Goal: Information Seeking & Learning: Check status

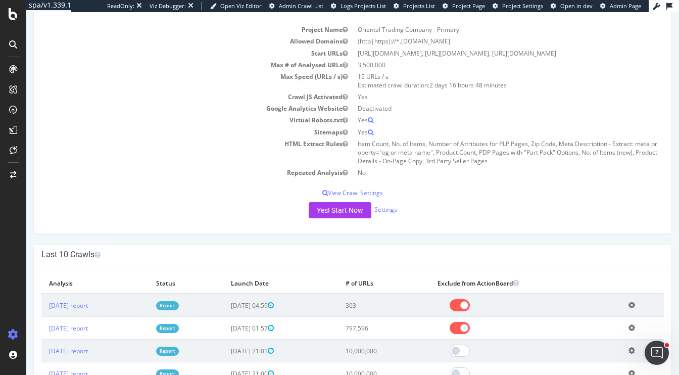
scroll to position [70, 0]
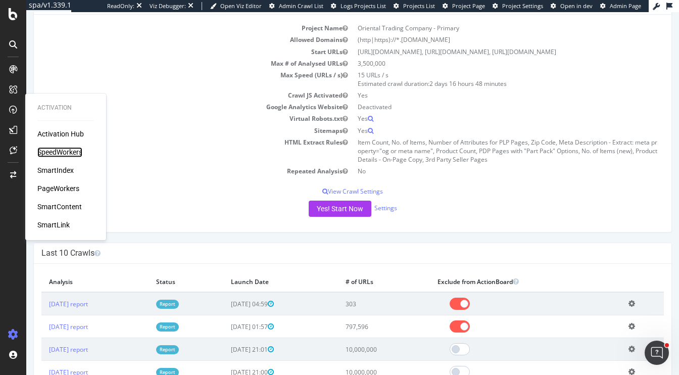
click at [52, 153] on div "SpeedWorkers" at bounding box center [59, 152] width 45 height 10
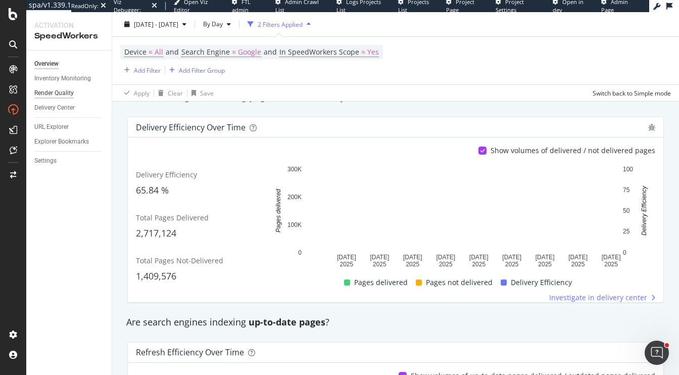
scroll to position [26, 0]
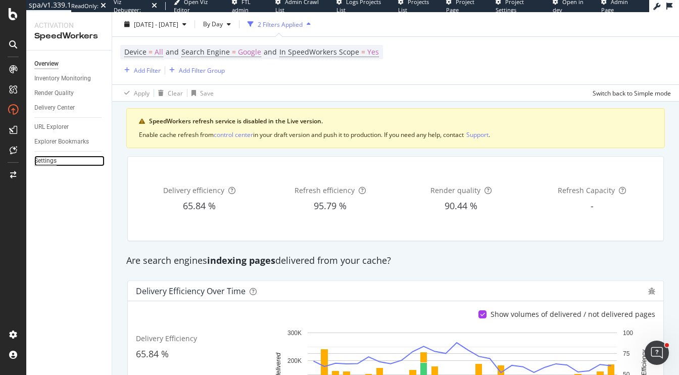
click at [48, 159] on div "Settings" at bounding box center [45, 161] width 22 height 11
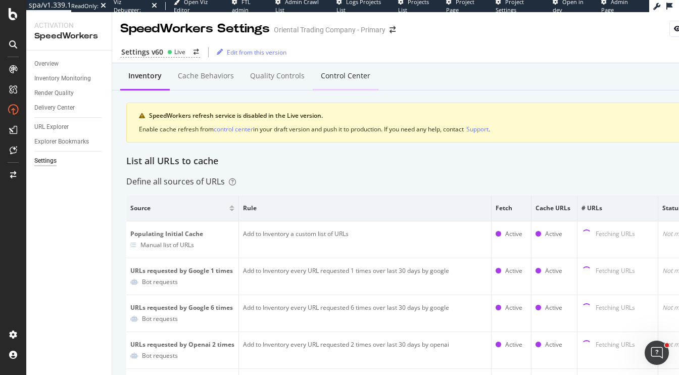
click at [336, 76] on div "Control Center" at bounding box center [345, 76] width 49 height 10
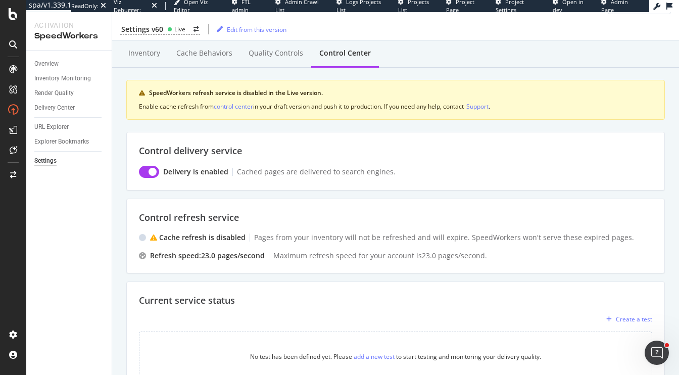
scroll to position [32, 0]
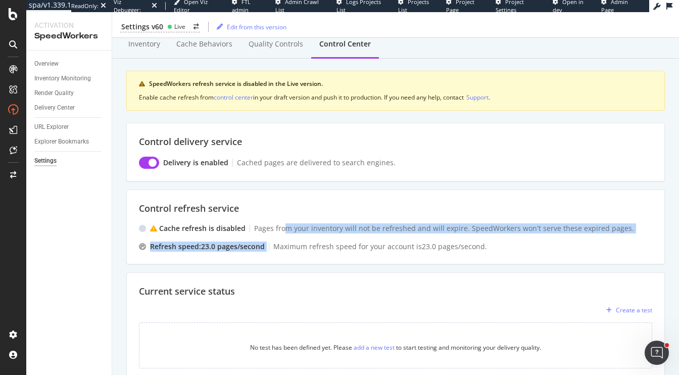
drag, startPoint x: 284, startPoint y: 227, endPoint x: 357, endPoint y: 234, distance: 73.5
click at [357, 234] on div "Cache refresh is disabled Pages from your inventory will not be refreshed and w…" at bounding box center [395, 237] width 513 height 28
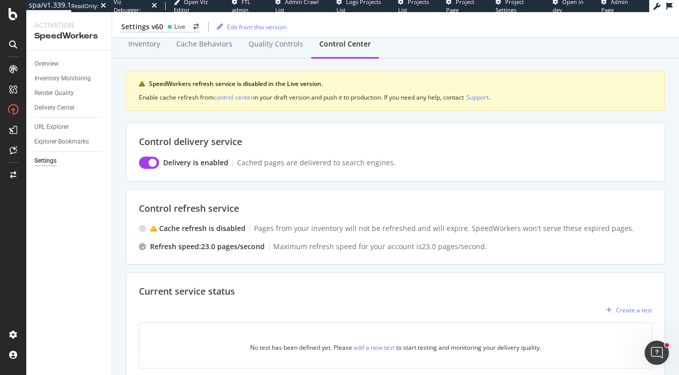
click at [488, 237] on div "Cache refresh is disabled Pages from your inventory will not be refreshed and w…" at bounding box center [395, 237] width 513 height 28
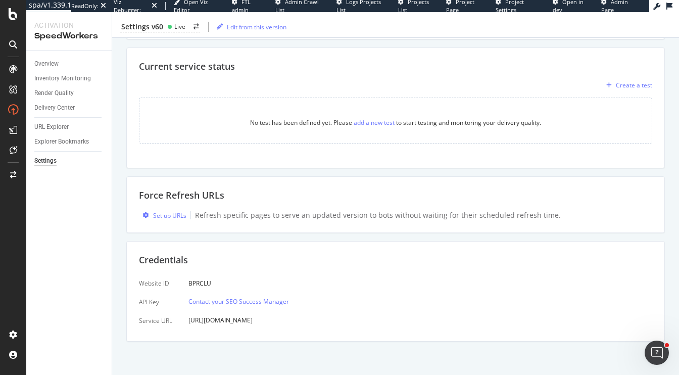
scroll to position [0, 0]
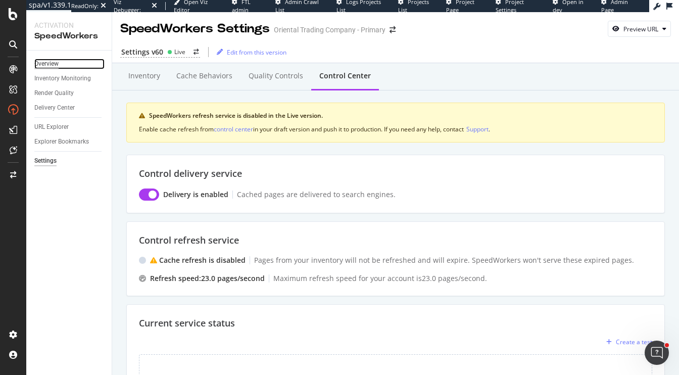
click at [48, 66] on div "Overview" at bounding box center [46, 64] width 24 height 11
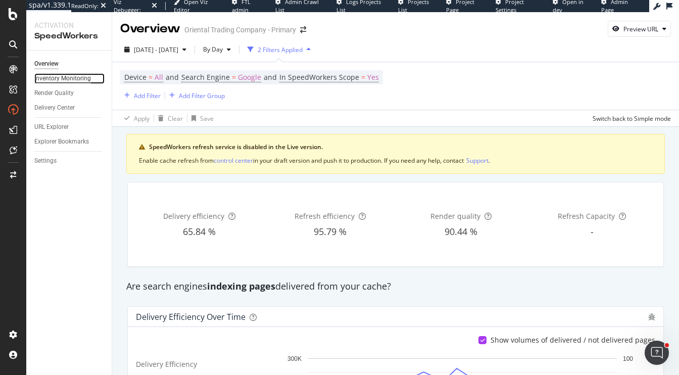
click at [74, 78] on div "Inventory Monitoring" at bounding box center [62, 78] width 57 height 11
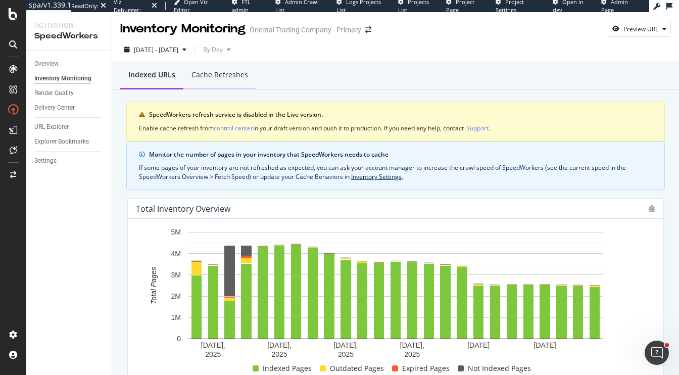
click at [231, 76] on div "Cache refreshes" at bounding box center [219, 75] width 57 height 10
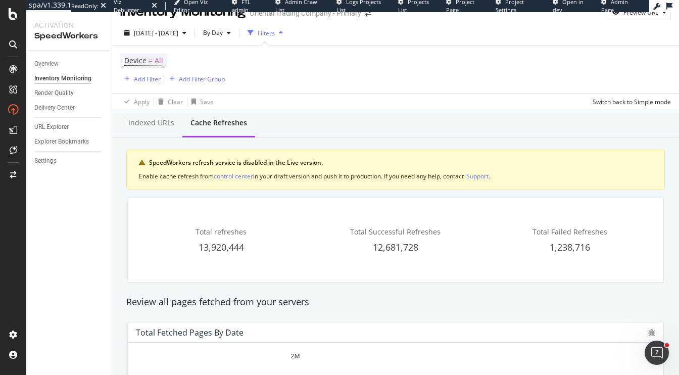
scroll to position [16, 0]
click at [157, 125] on div "Indexed URLs" at bounding box center [151, 123] width 46 height 10
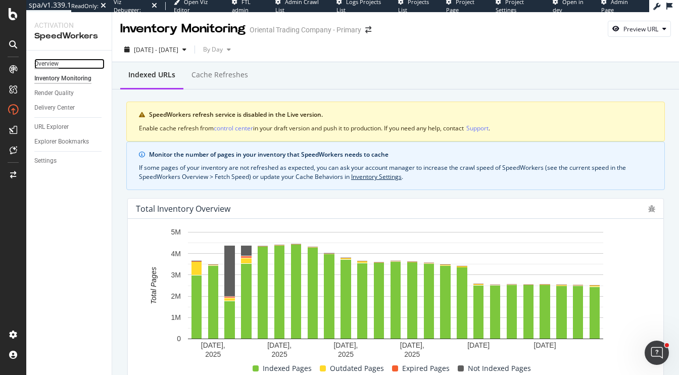
click at [52, 64] on div "Overview" at bounding box center [46, 64] width 24 height 11
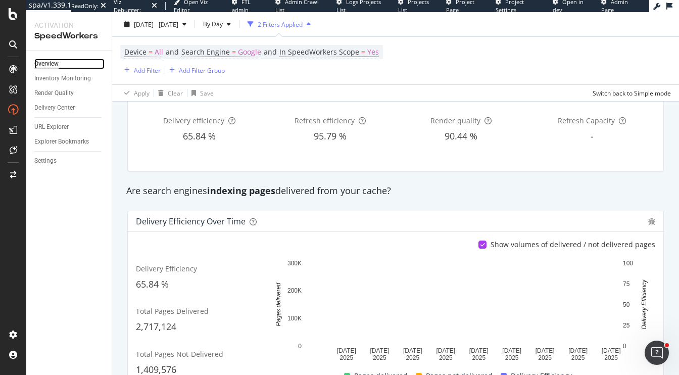
scroll to position [97, 0]
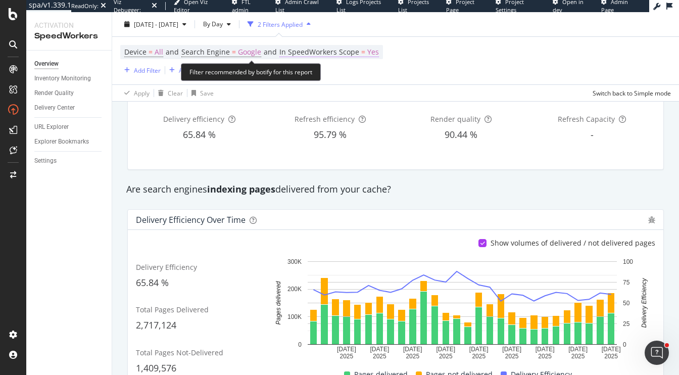
click at [368, 53] on span "Yes" at bounding box center [373, 52] width 12 height 14
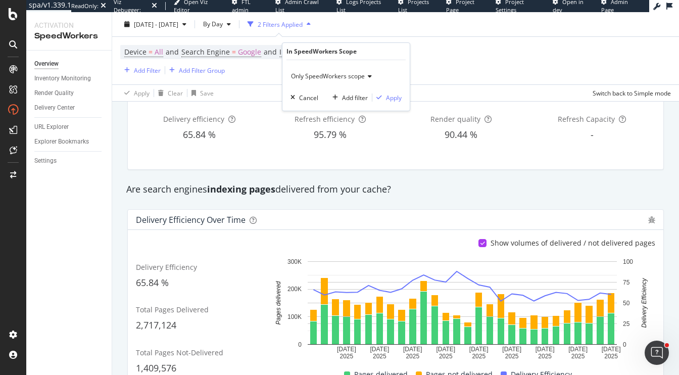
click at [342, 78] on span "Only SpeedWorkers scope" at bounding box center [328, 76] width 74 height 9
click at [585, 187] on div "Are search engines indexing pages delivered from your cache?" at bounding box center [395, 189] width 548 height 13
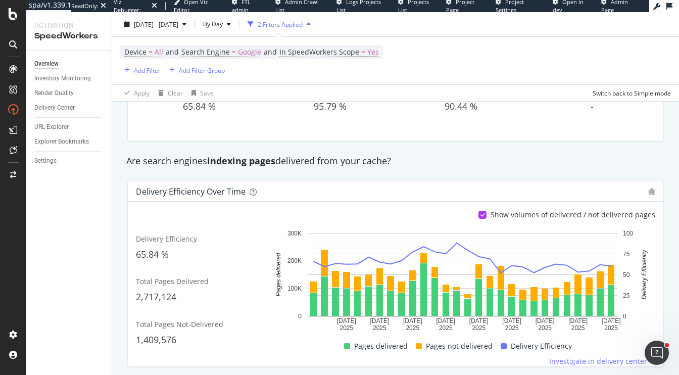
scroll to position [132, 0]
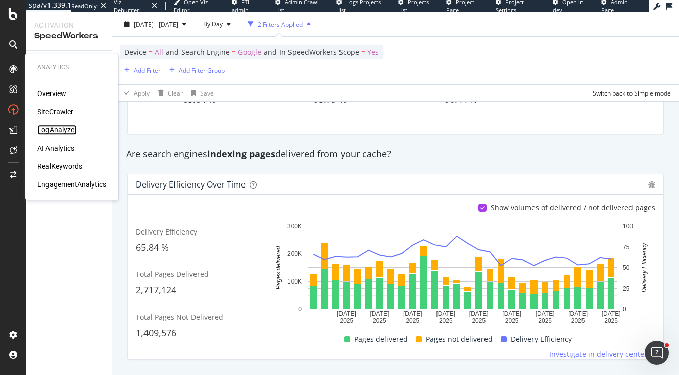
click at [58, 129] on div "LogAnalyzer" at bounding box center [56, 130] width 39 height 10
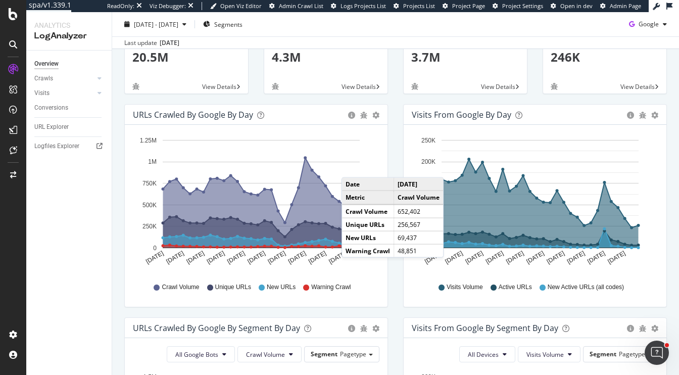
scroll to position [71, 0]
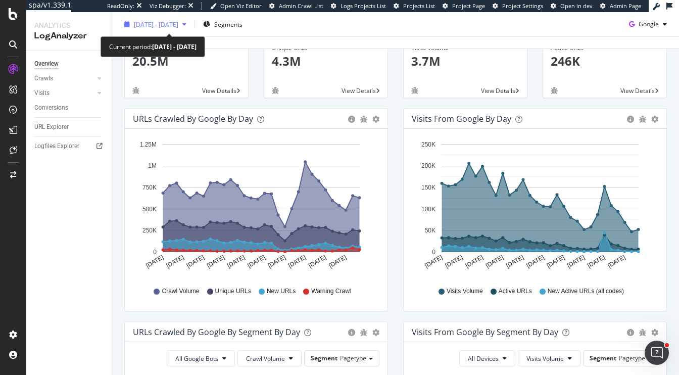
click at [169, 20] on span "2025 Sep. 13th - Oct. 12th" at bounding box center [156, 24] width 44 height 9
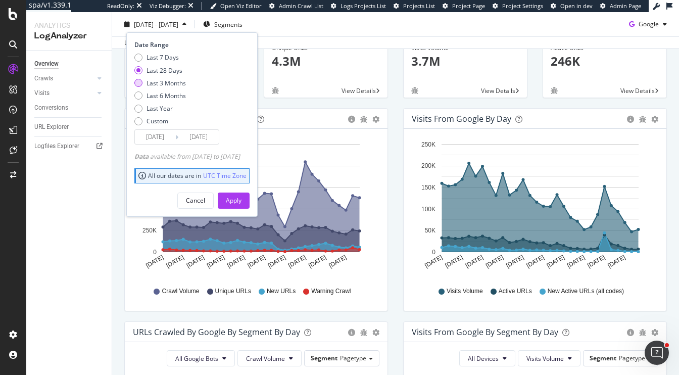
click at [166, 82] on div "Last 3 Months" at bounding box center [165, 82] width 39 height 9
type input "2025/07/13"
click at [241, 201] on div "Apply" at bounding box center [234, 200] width 16 height 9
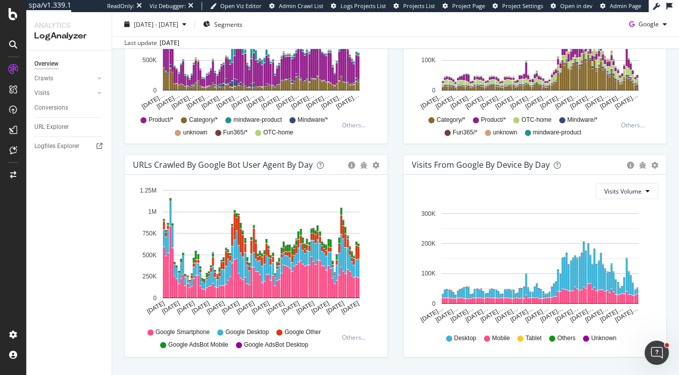
scroll to position [478, 0]
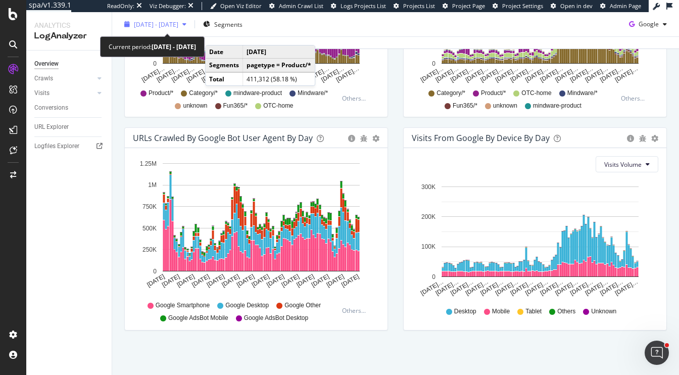
click at [167, 23] on span "2025 Jul. 13th - Oct. 12th" at bounding box center [156, 24] width 44 height 9
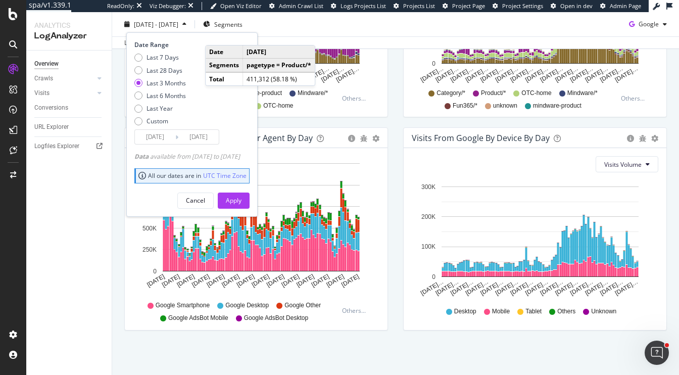
click at [152, 135] on input "2025/07/13" at bounding box center [155, 137] width 40 height 14
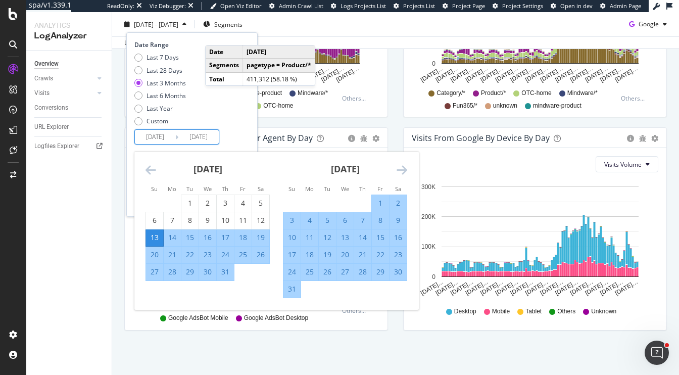
click at [152, 168] on icon "Move backward to switch to the previous month." at bounding box center [150, 170] width 11 height 12
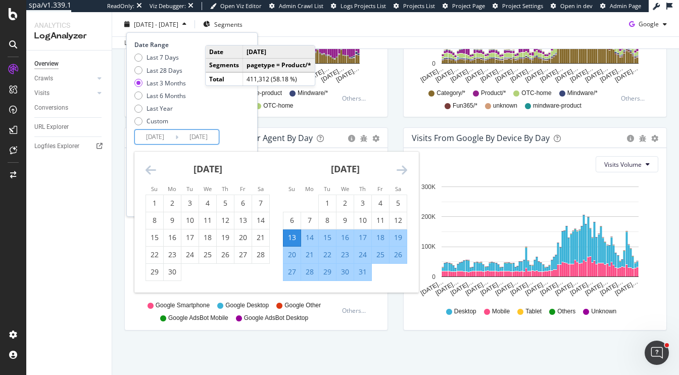
click at [152, 168] on icon "Move backward to switch to the previous month." at bounding box center [150, 170] width 11 height 12
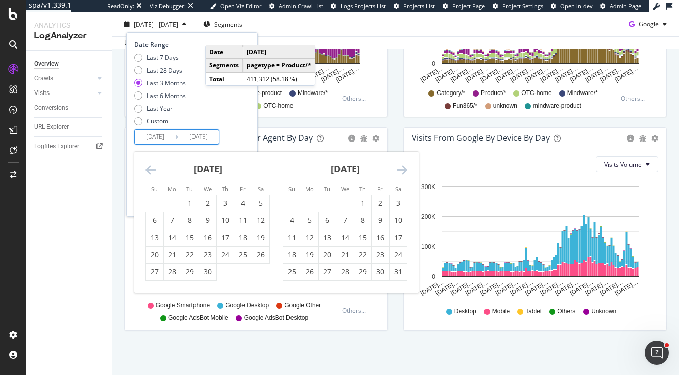
click at [152, 168] on icon "Move backward to switch to the previous month." at bounding box center [150, 170] width 11 height 12
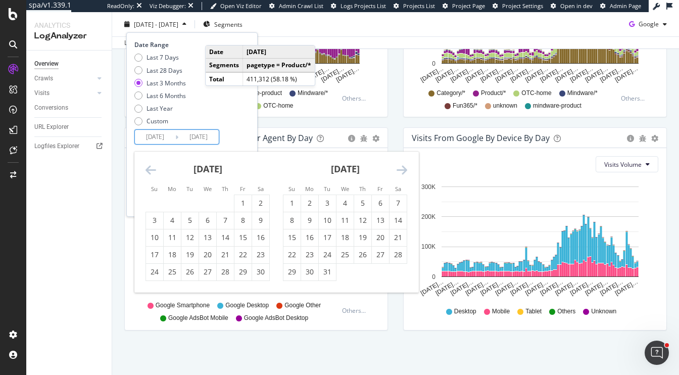
click at [146, 167] on icon "Move backward to switch to the previous month." at bounding box center [150, 170] width 11 height 12
click at [150, 168] on icon "Move backward to switch to the previous month." at bounding box center [150, 170] width 11 height 12
click at [158, 207] on div "1" at bounding box center [154, 203] width 17 height 10
type input "2024/09/01"
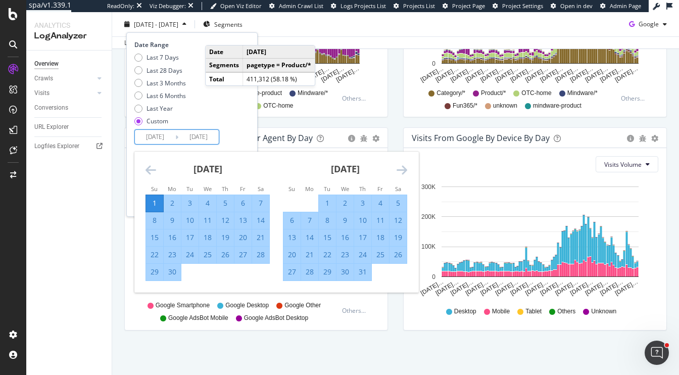
click at [364, 270] on div "31" at bounding box center [362, 272] width 17 height 10
type input "2024/10/31"
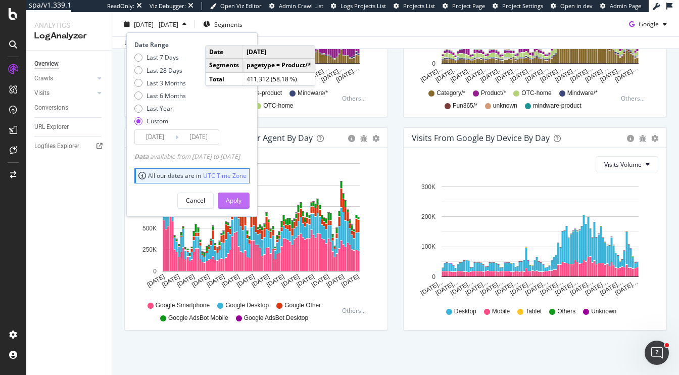
click at [241, 200] on div "Apply" at bounding box center [234, 200] width 16 height 9
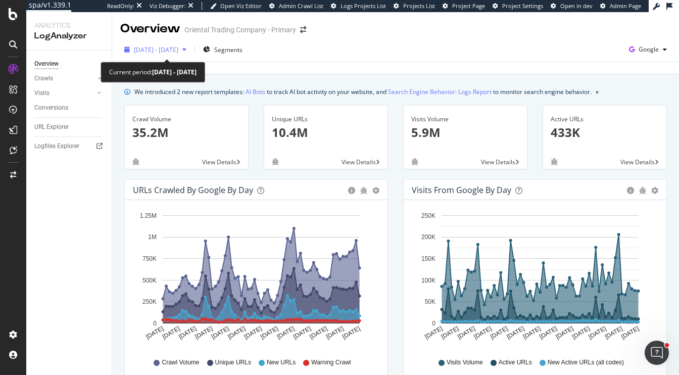
click at [163, 54] on div "2024 Sep. 1st - Oct. 31st" at bounding box center [156, 49] width 44 height 9
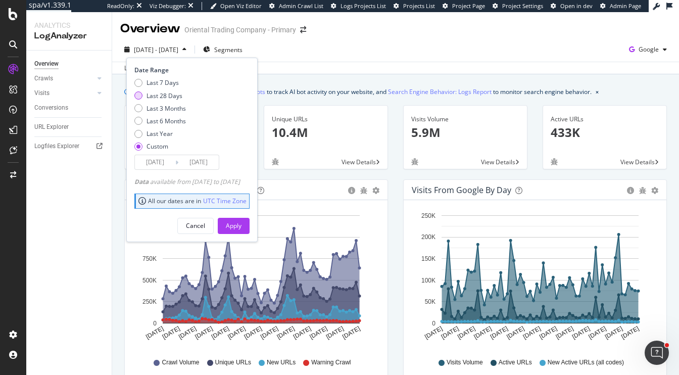
click at [155, 95] on div "Last 28 Days" at bounding box center [164, 95] width 36 height 9
type input "2025/09/15"
type input "2025/10/12"
click at [241, 218] on div "Apply" at bounding box center [234, 225] width 16 height 15
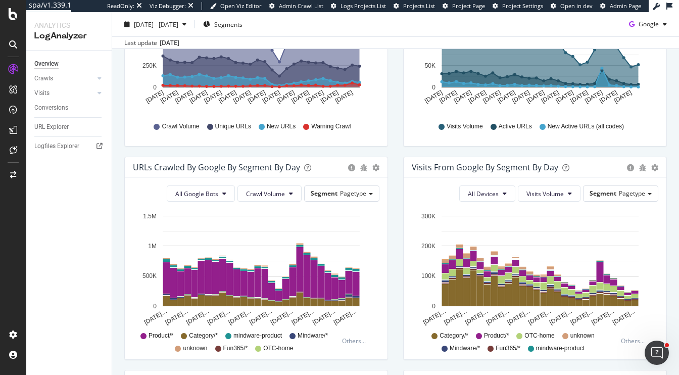
scroll to position [237, 0]
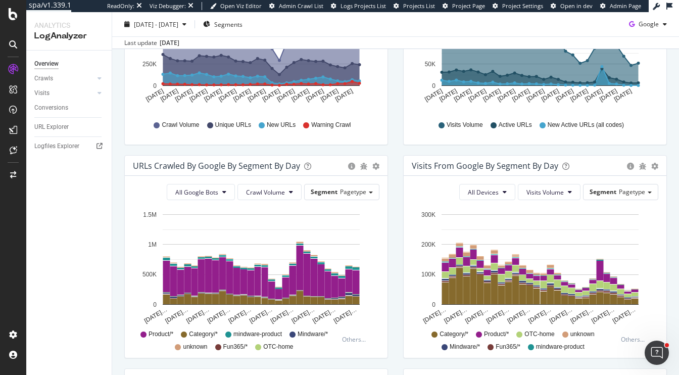
click at [609, 124] on span "New Active URLs (all codes)" at bounding box center [585, 125] width 76 height 9
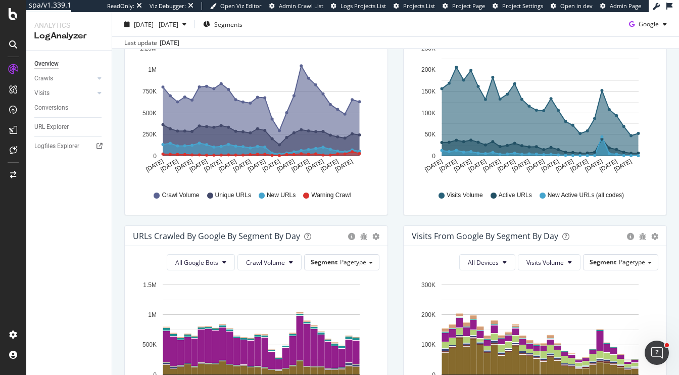
scroll to position [160, 0]
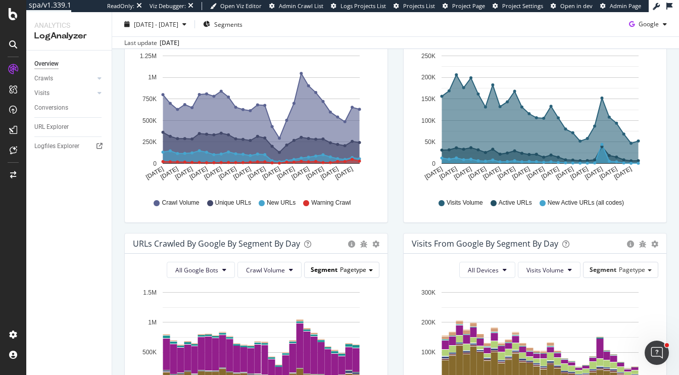
click at [327, 270] on span "Segment" at bounding box center [324, 269] width 27 height 9
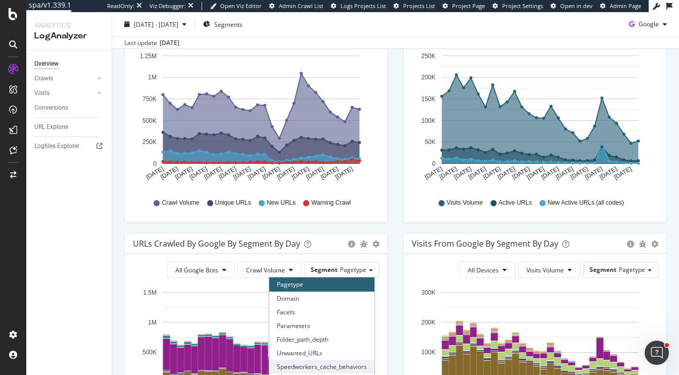
click at [316, 364] on div "Speedworkers_cache_behaviors" at bounding box center [321, 367] width 105 height 14
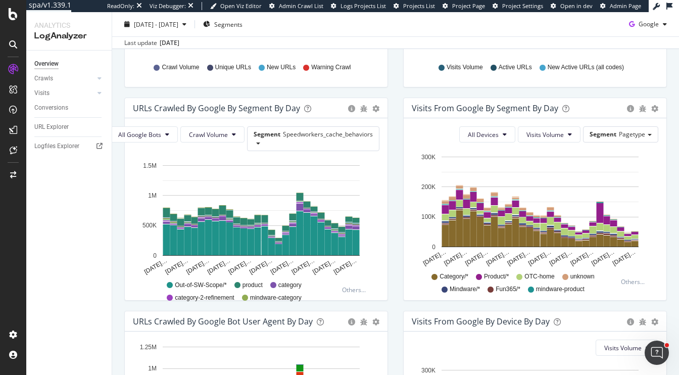
scroll to position [297, 0]
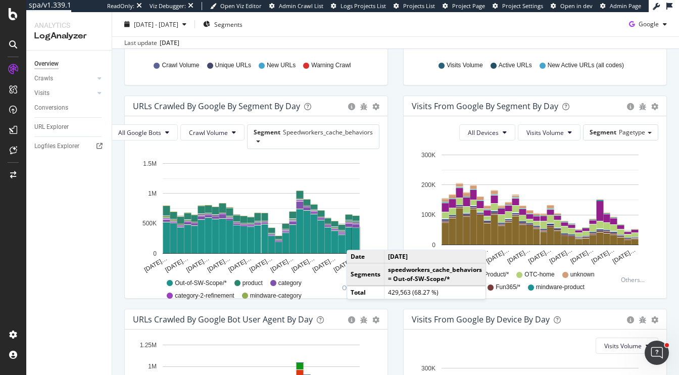
click at [357, 239] on rect "A chart." at bounding box center [355, 240] width 7 height 25
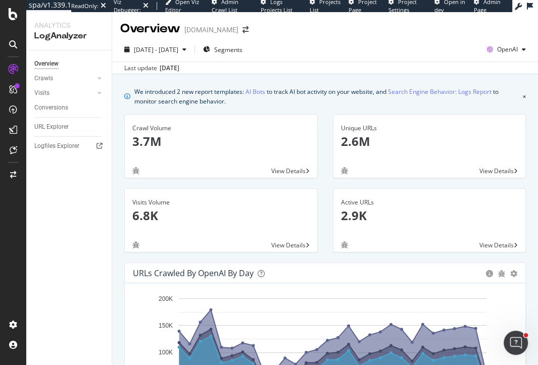
scroll to position [1207, 0]
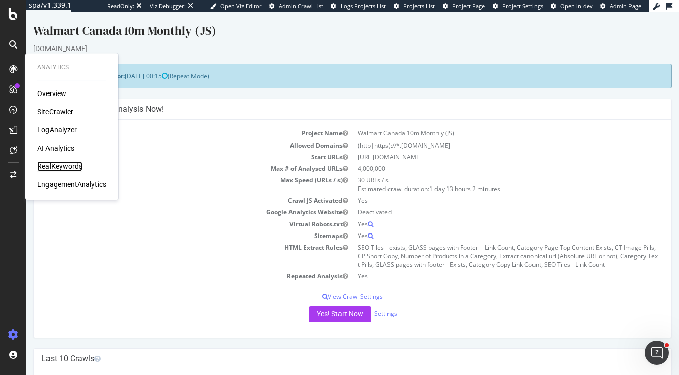
click at [54, 168] on div "RealKeywords" at bounding box center [59, 166] width 45 height 10
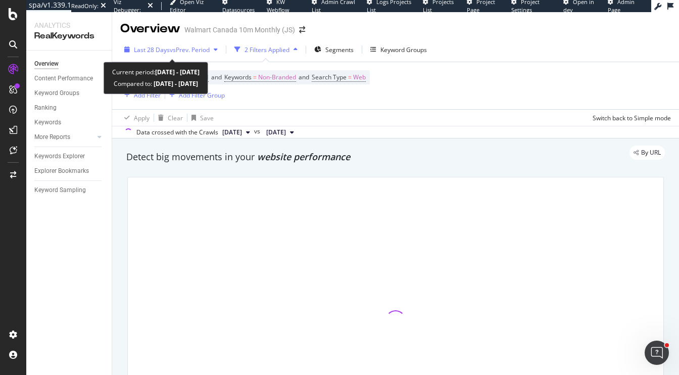
click at [152, 48] on span "Last 28 Days" at bounding box center [152, 49] width 36 height 9
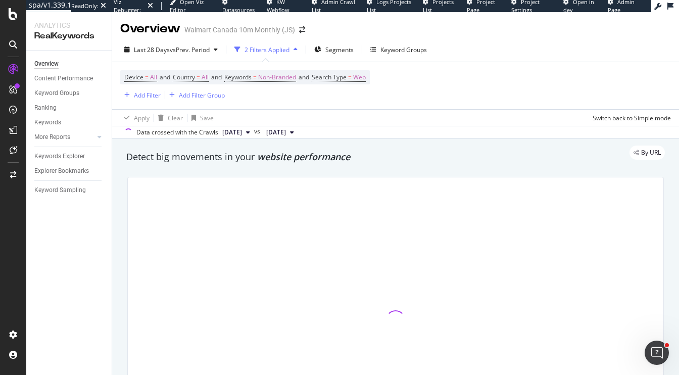
drag, startPoint x: 162, startPoint y: 245, endPoint x: 257, endPoint y: 234, distance: 95.5
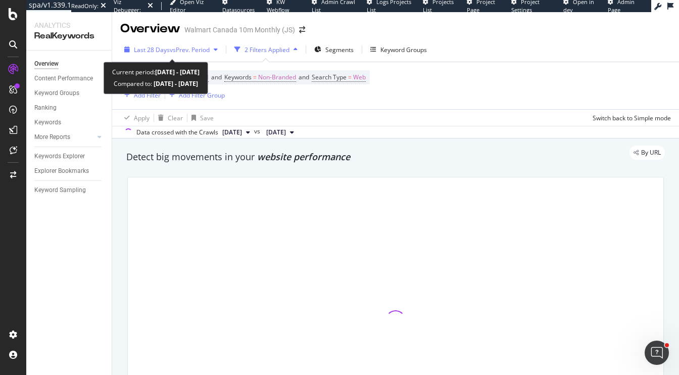
click at [159, 52] on span "Last 28 Days" at bounding box center [152, 49] width 36 height 9
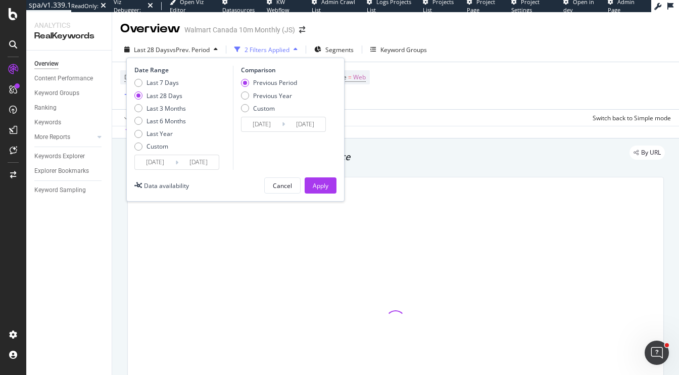
click at [197, 162] on input "2025/10/12" at bounding box center [198, 162] width 40 height 14
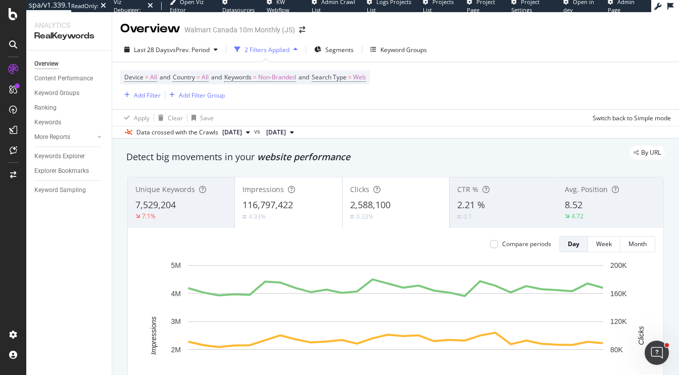
click at [414, 148] on div "By URL" at bounding box center [390, 152] width 548 height 14
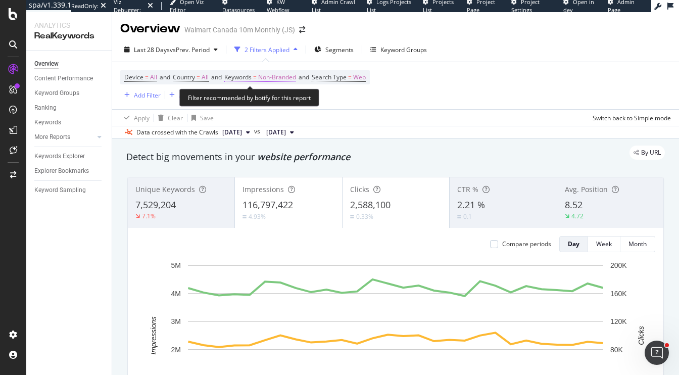
click at [282, 77] on span "Non-Branded" at bounding box center [277, 77] width 38 height 14
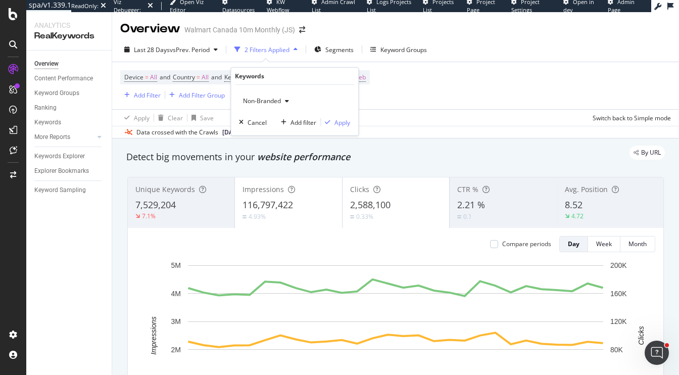
click at [254, 98] on span "Non-Branded" at bounding box center [260, 100] width 42 height 9
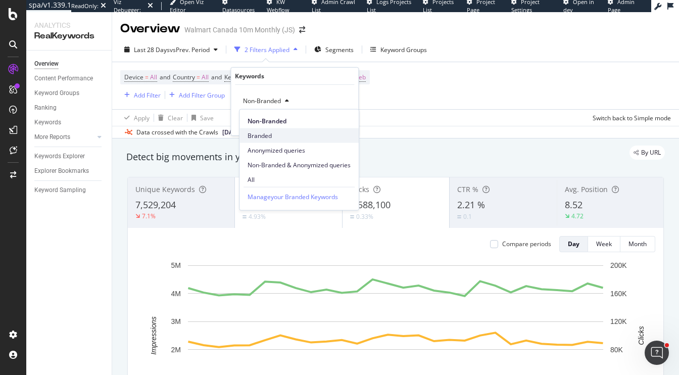
click at [257, 128] on div "Branded" at bounding box center [298, 135] width 119 height 15
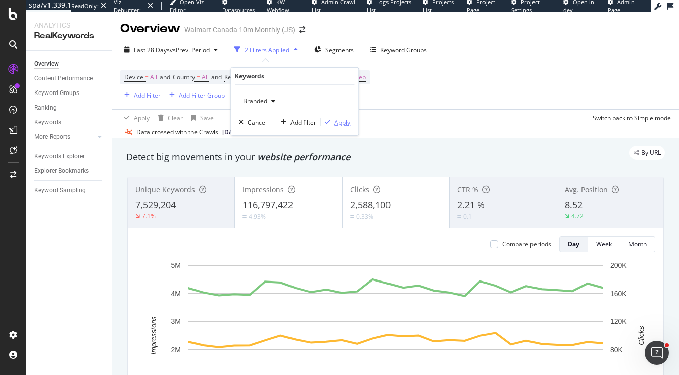
click at [332, 120] on div "button" at bounding box center [328, 122] width 14 height 6
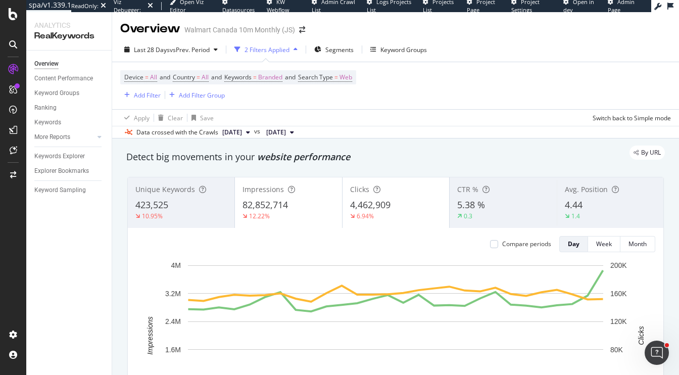
click at [304, 205] on div "82,852,714" at bounding box center [287, 204] width 91 height 13
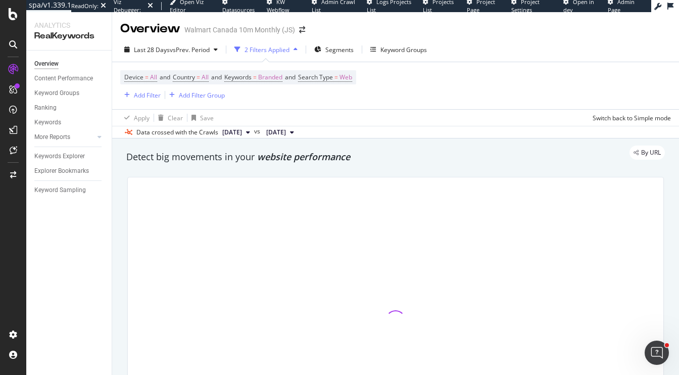
click at [367, 211] on div at bounding box center [395, 320] width 535 height 286
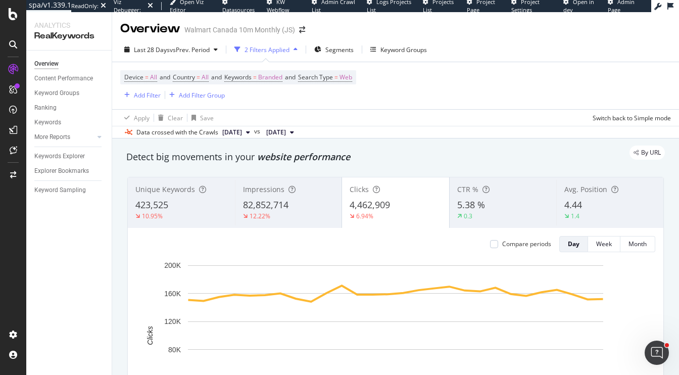
click at [594, 223] on div "Avg. Position 4.44 1.4" at bounding box center [609, 202] width 107 height 45
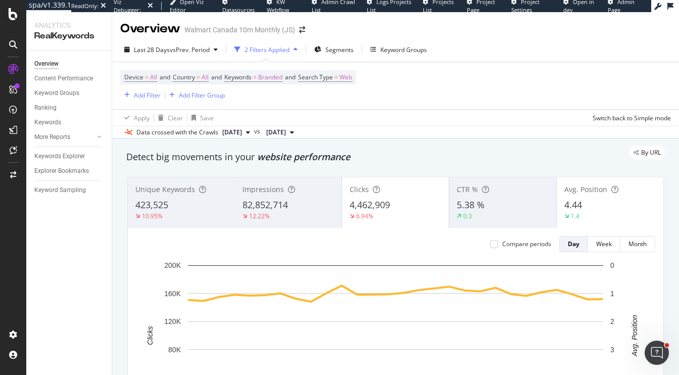
click at [407, 213] on div "6.94%" at bounding box center [394, 216] width 91 height 9
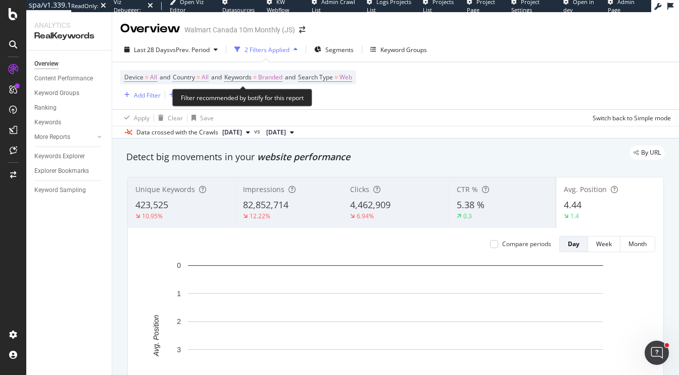
click at [209, 75] on span "All" at bounding box center [204, 77] width 7 height 14
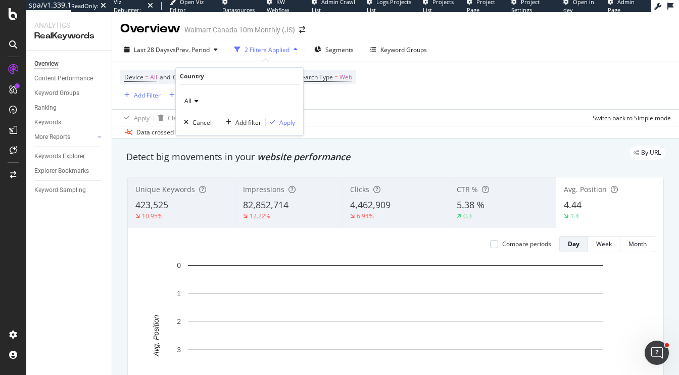
click at [188, 98] on span "All" at bounding box center [187, 100] width 7 height 9
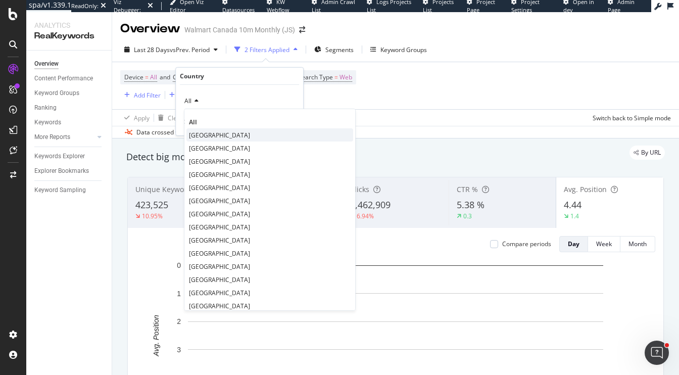
click at [205, 134] on span "Canada" at bounding box center [219, 134] width 61 height 9
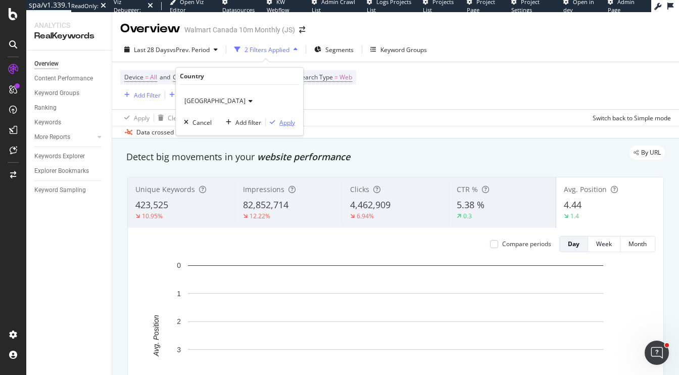
click at [285, 122] on div "Apply" at bounding box center [287, 122] width 16 height 9
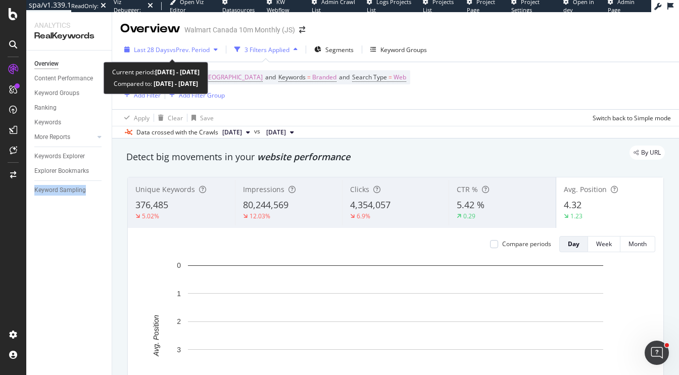
click at [164, 51] on span "Last 28 Days" at bounding box center [152, 49] width 36 height 9
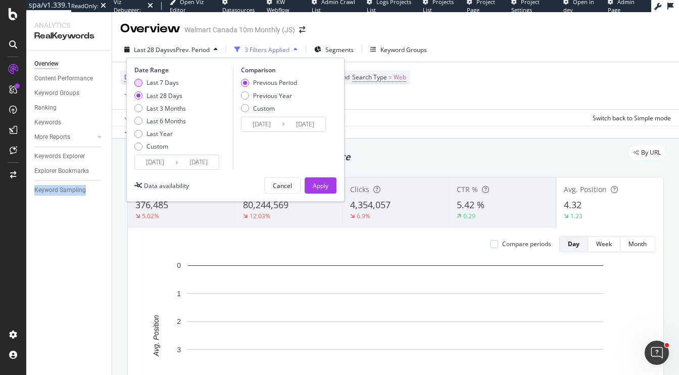
click at [156, 80] on div "Last 7 Days" at bounding box center [162, 82] width 32 height 9
type input "2025/10/06"
type input "2025/09/29"
type input "2025/10/05"
click at [310, 184] on button "Apply" at bounding box center [321, 185] width 32 height 16
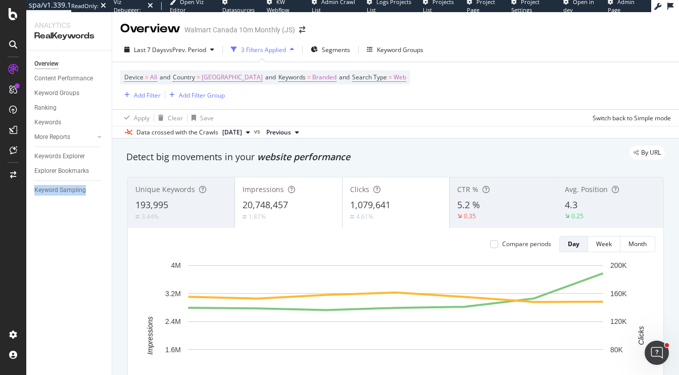
scroll to position [1, 0]
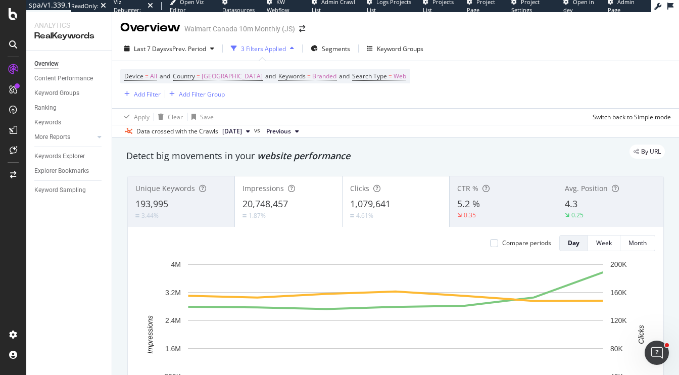
click at [579, 198] on div "4.3" at bounding box center [610, 203] width 91 height 13
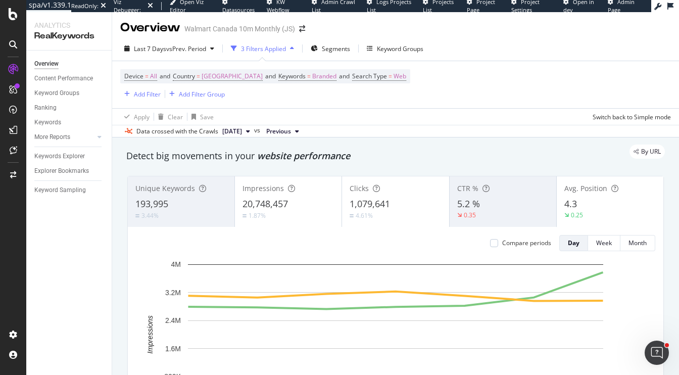
click at [392, 218] on div "4.61%" at bounding box center [394, 216] width 91 height 10
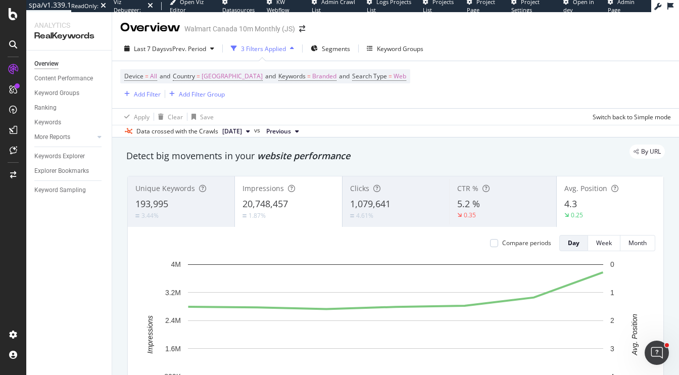
click at [275, 211] on div "1.87%" at bounding box center [287, 216] width 91 height 10
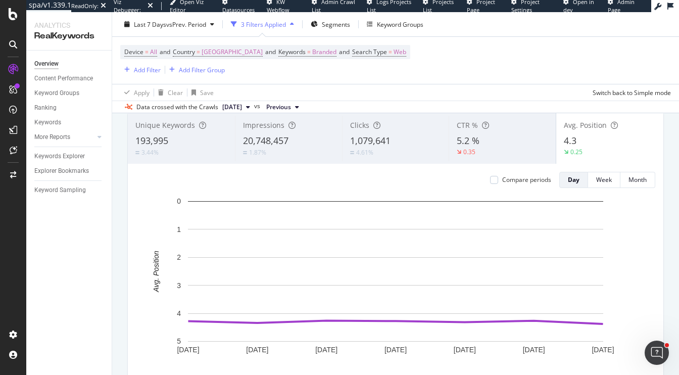
scroll to position [65, 0]
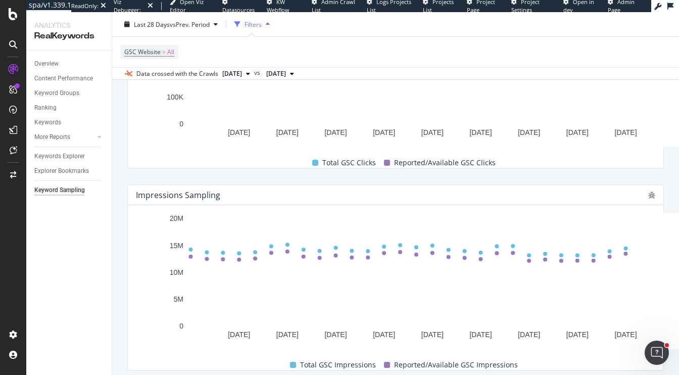
scroll to position [196, 0]
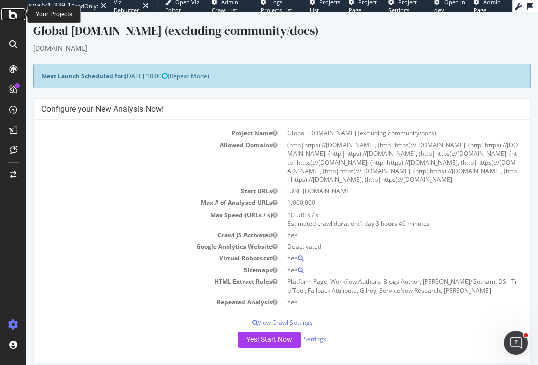
click at [15, 14] on icon at bounding box center [13, 14] width 9 height 12
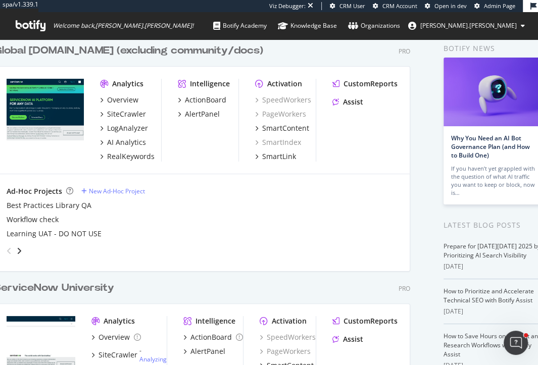
scroll to position [42, 0]
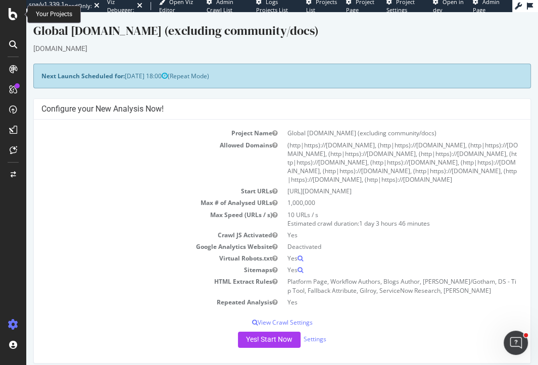
click at [9, 15] on icon at bounding box center [13, 14] width 9 height 12
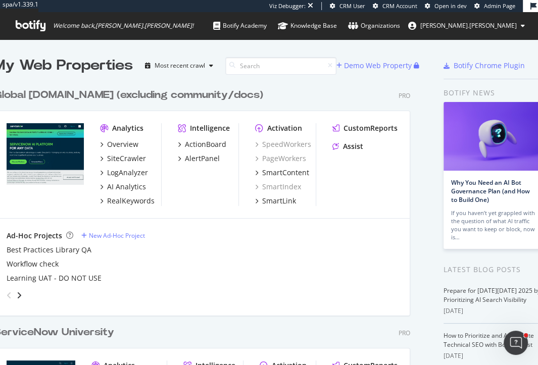
scroll to position [1588, 424]
